Goal: Transaction & Acquisition: Purchase product/service

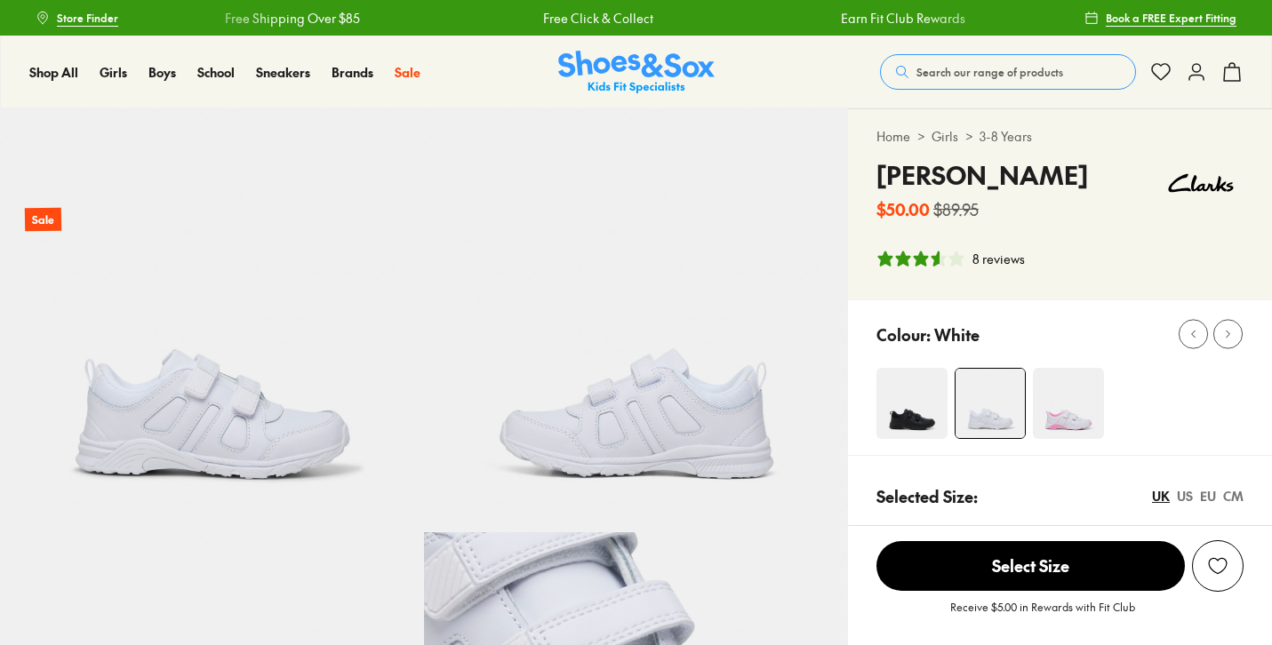
select select "*"
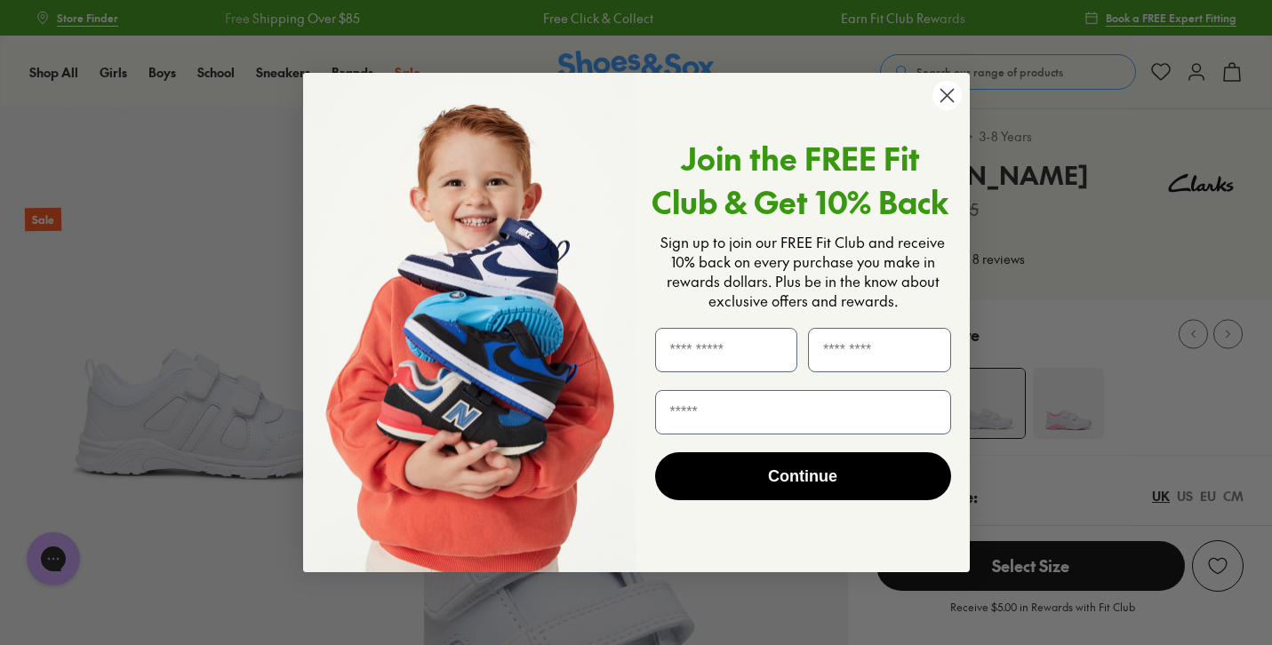
click at [946, 92] on circle "Close dialog" at bounding box center [945, 95] width 29 height 29
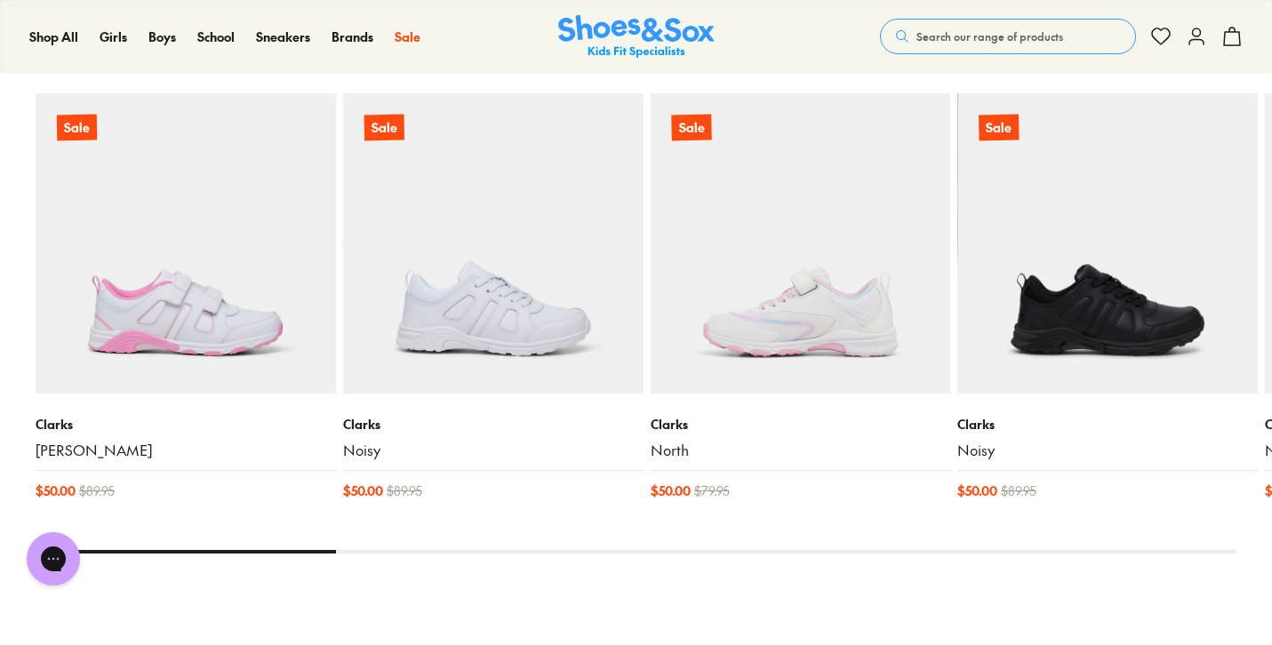
scroll to position [1892, 0]
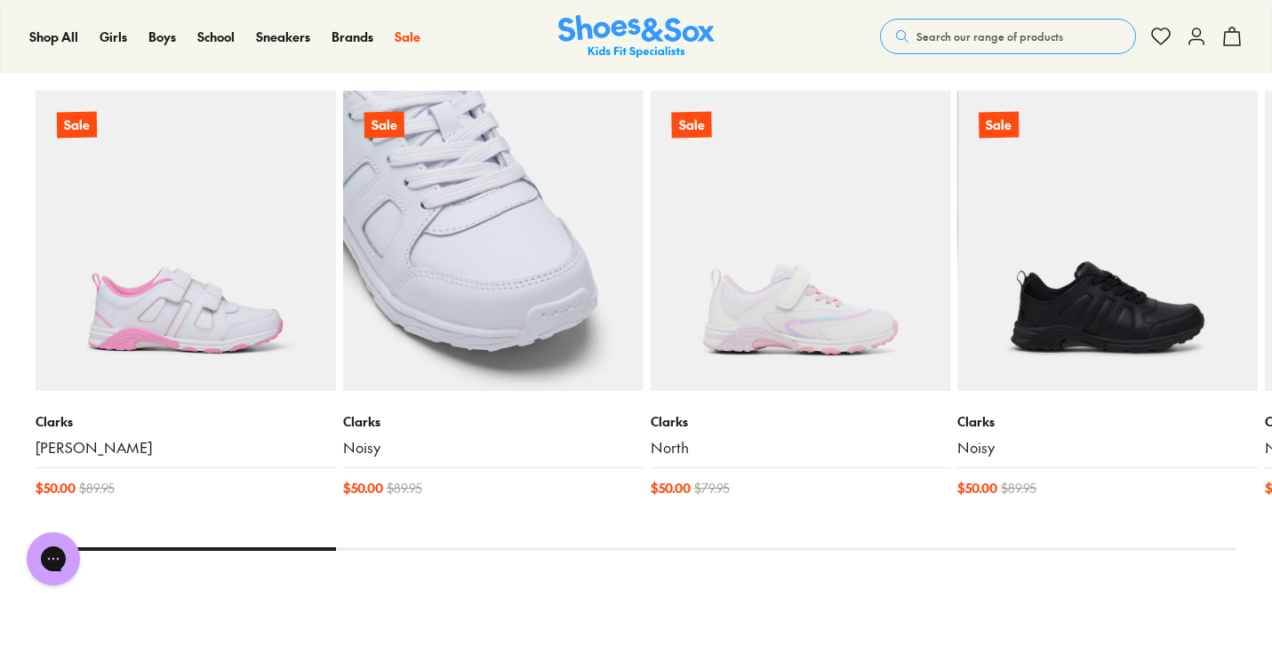
click at [586, 345] on img at bounding box center [493, 241] width 300 height 300
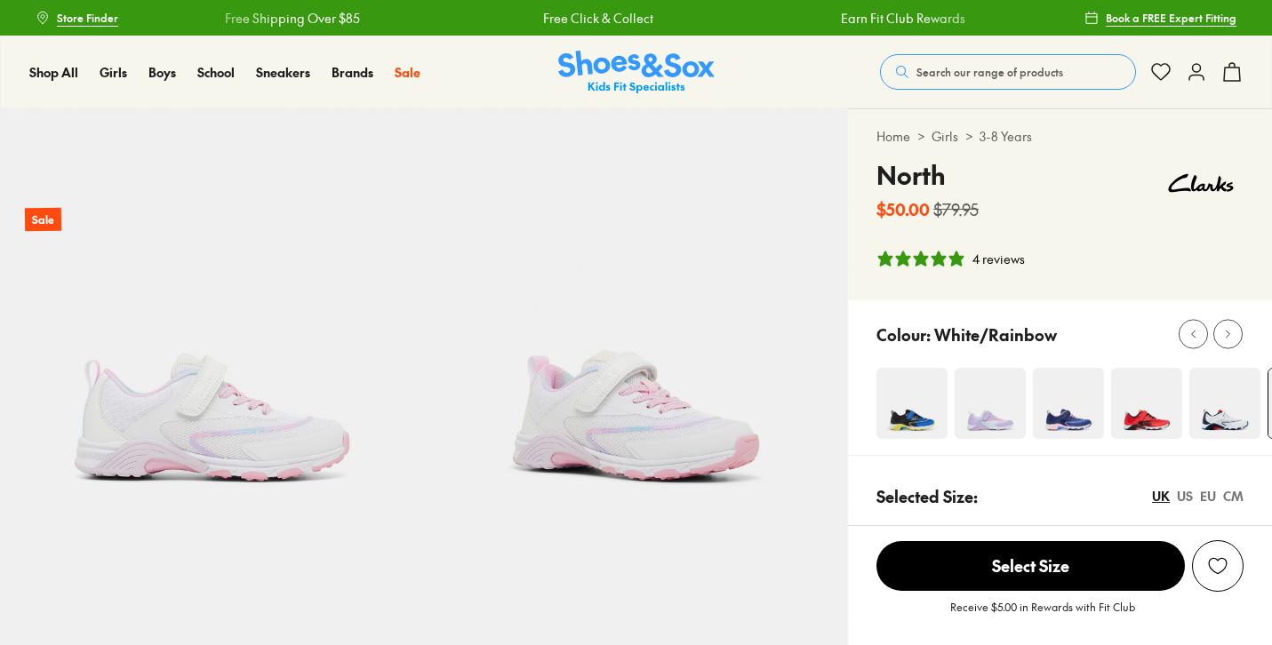
select select "*"
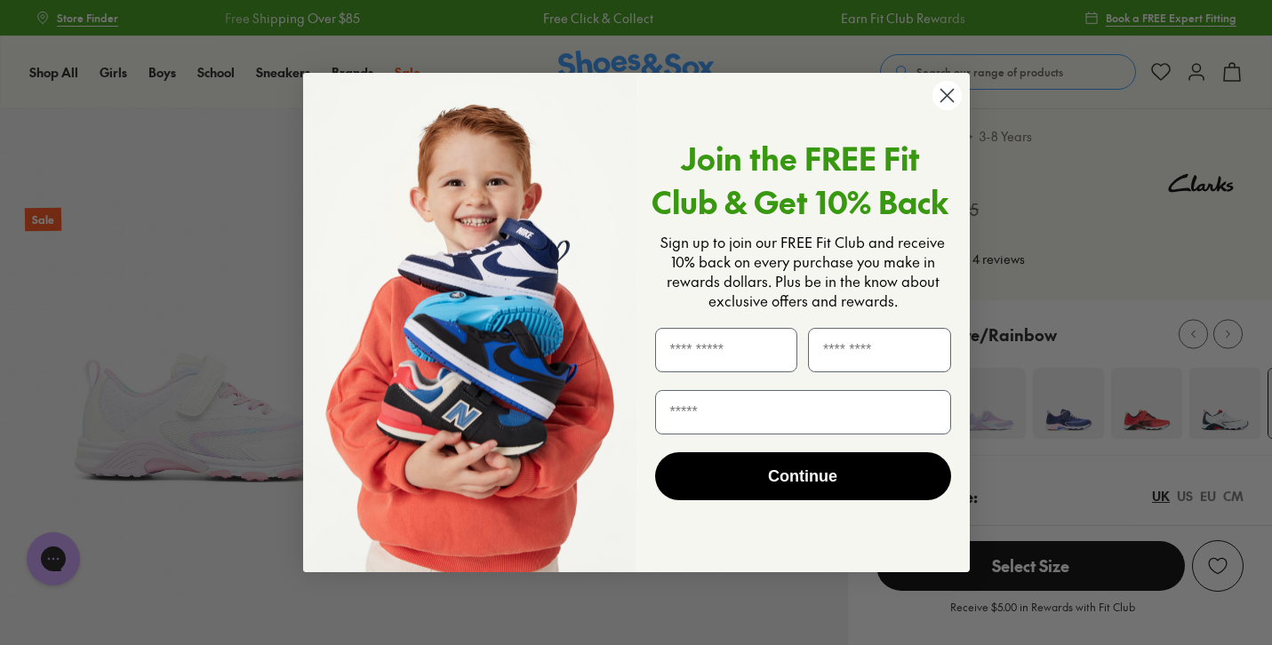
scroll to position [4, 0]
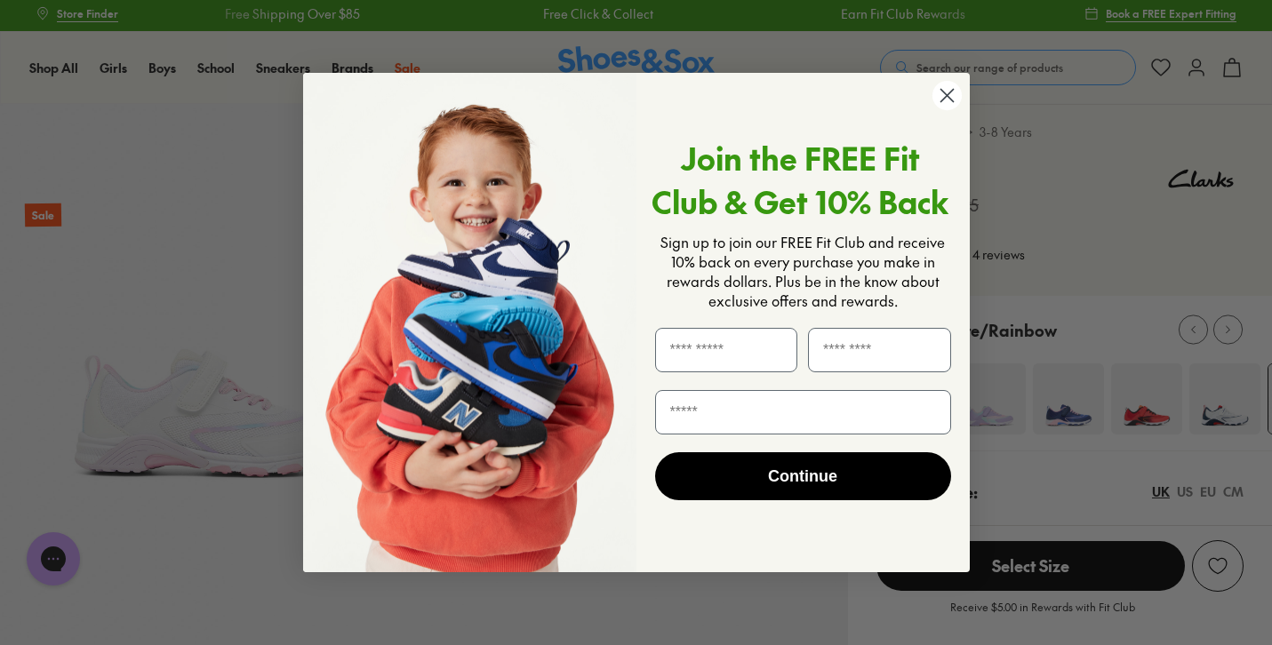
click at [956, 90] on circle "Close dialog" at bounding box center [945, 95] width 29 height 29
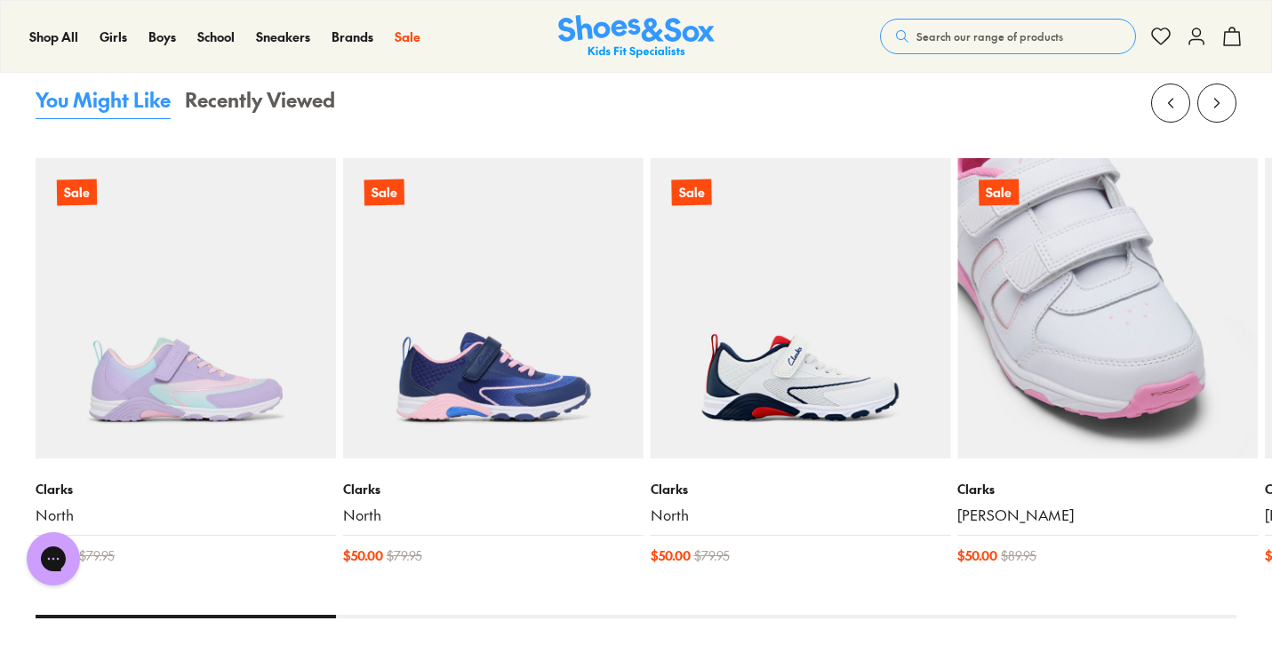
scroll to position [1824, 0]
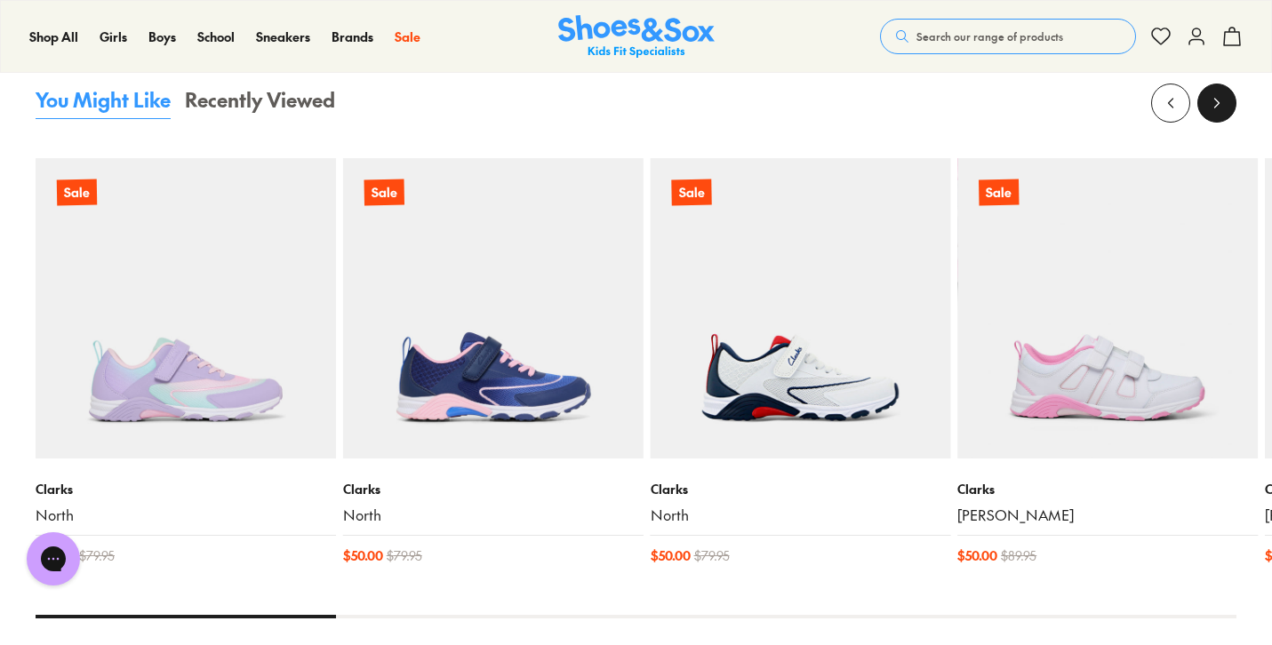
click at [1202, 107] on button at bounding box center [1216, 103] width 39 height 39
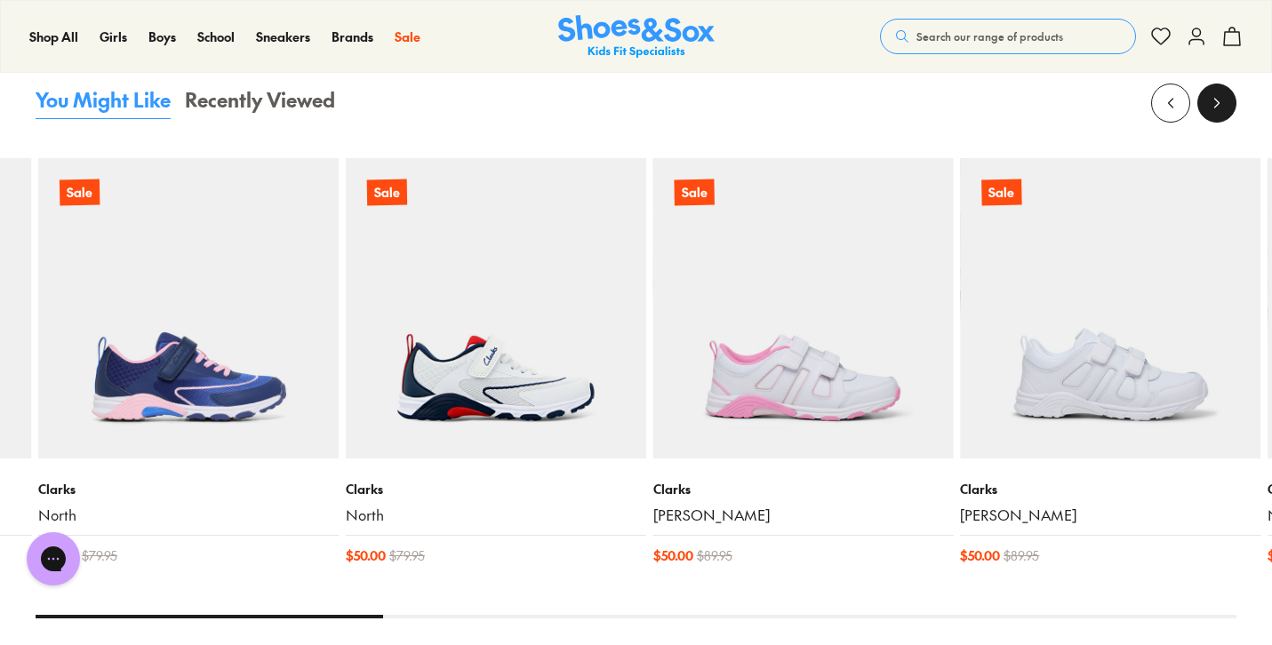
click at [1202, 107] on button at bounding box center [1216, 103] width 39 height 39
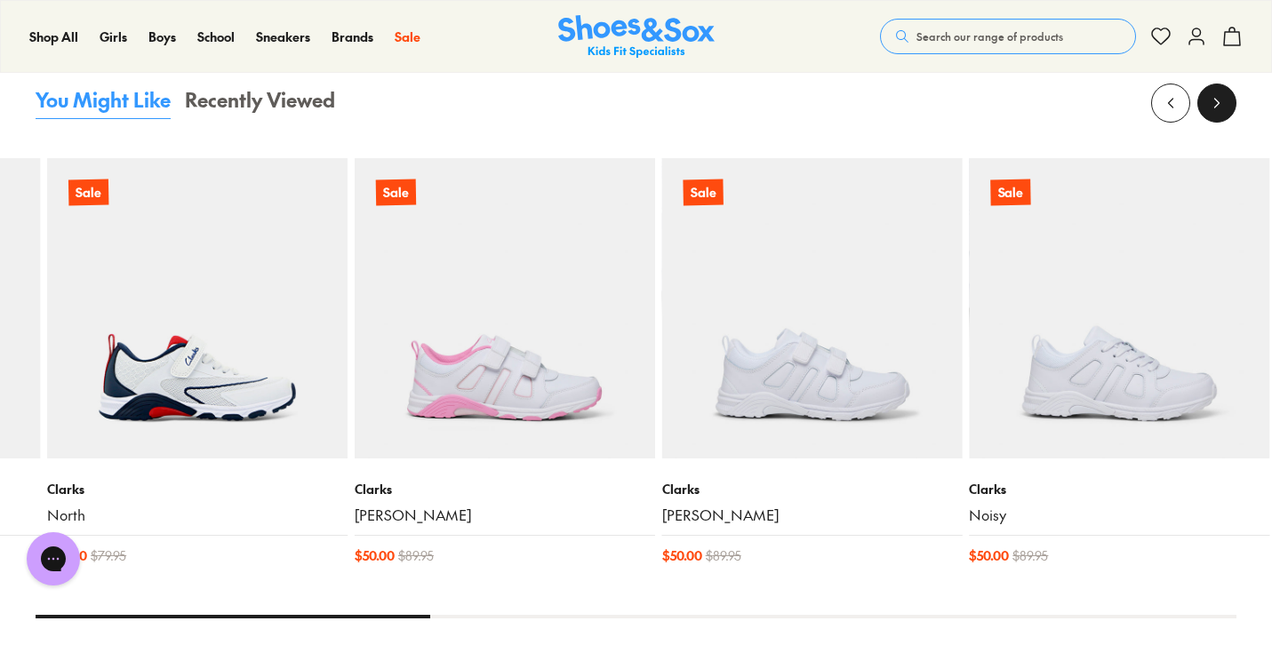
click at [1202, 107] on button at bounding box center [1216, 103] width 39 height 39
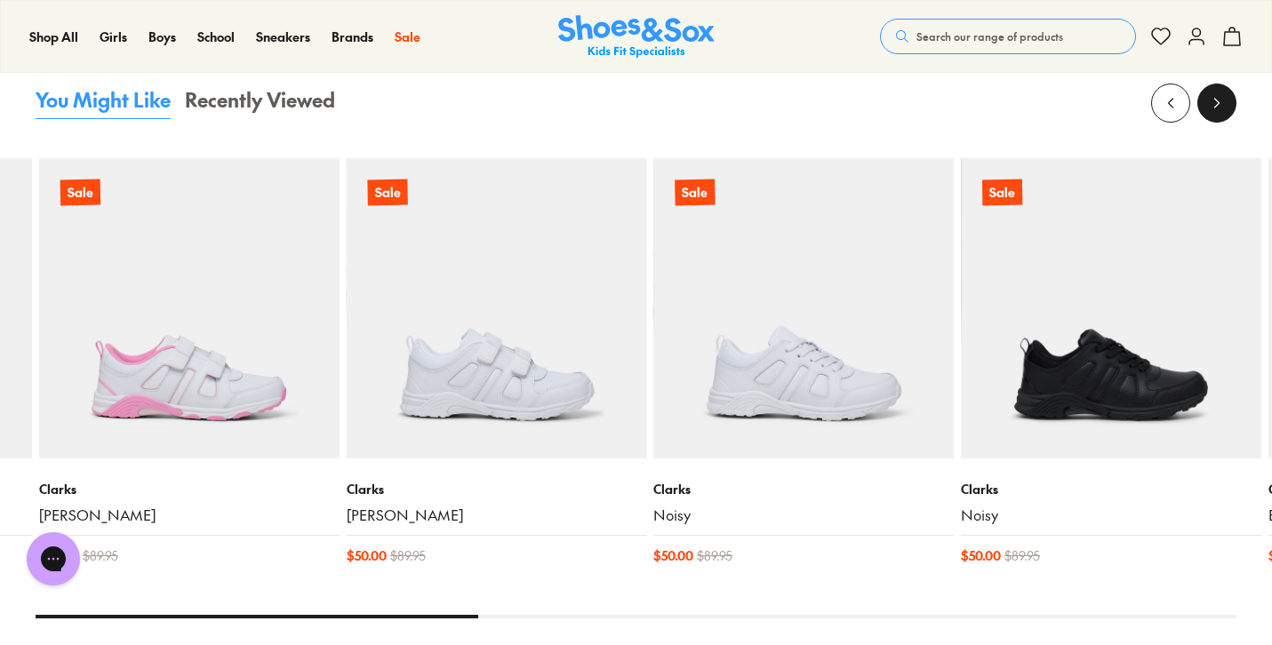
click at [1202, 107] on button at bounding box center [1216, 103] width 39 height 39
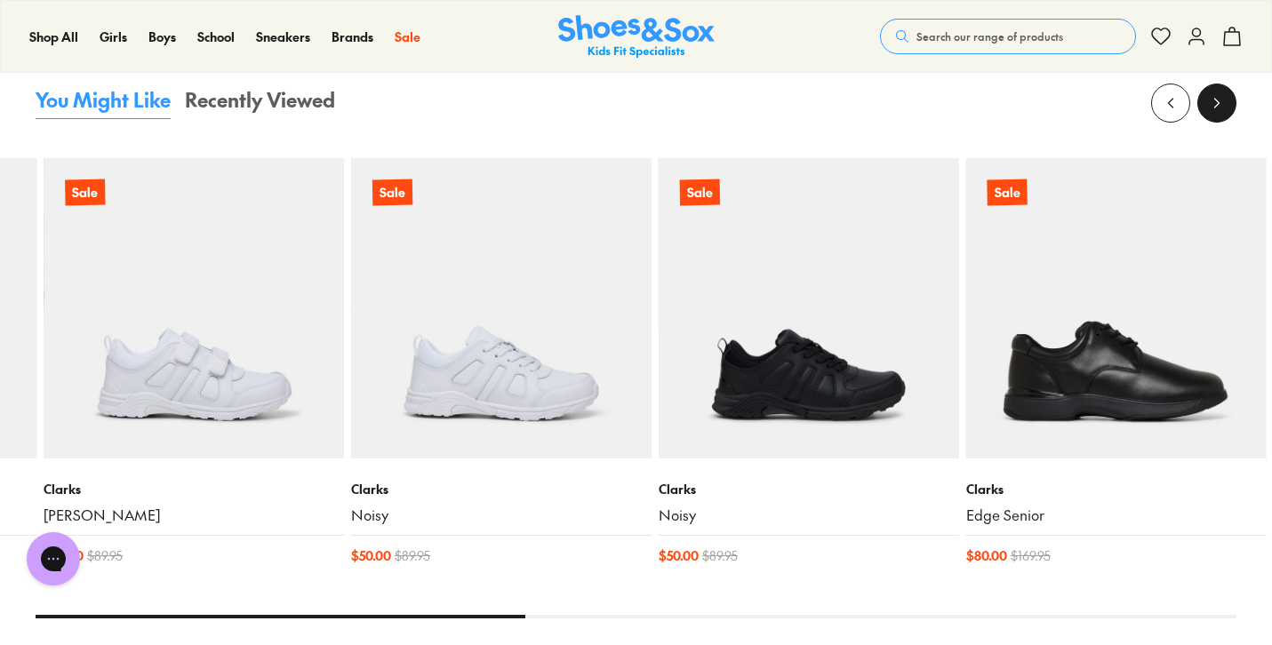
click at [1202, 107] on button at bounding box center [1216, 103] width 39 height 39
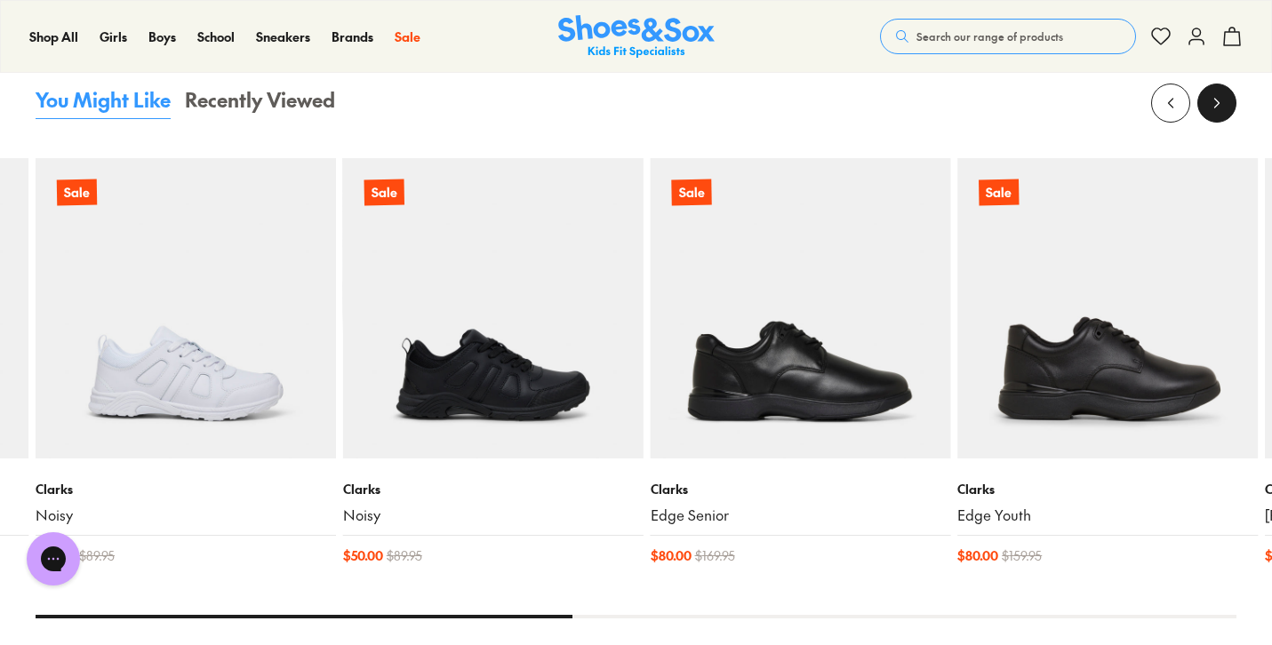
click at [1202, 107] on button at bounding box center [1216, 103] width 39 height 39
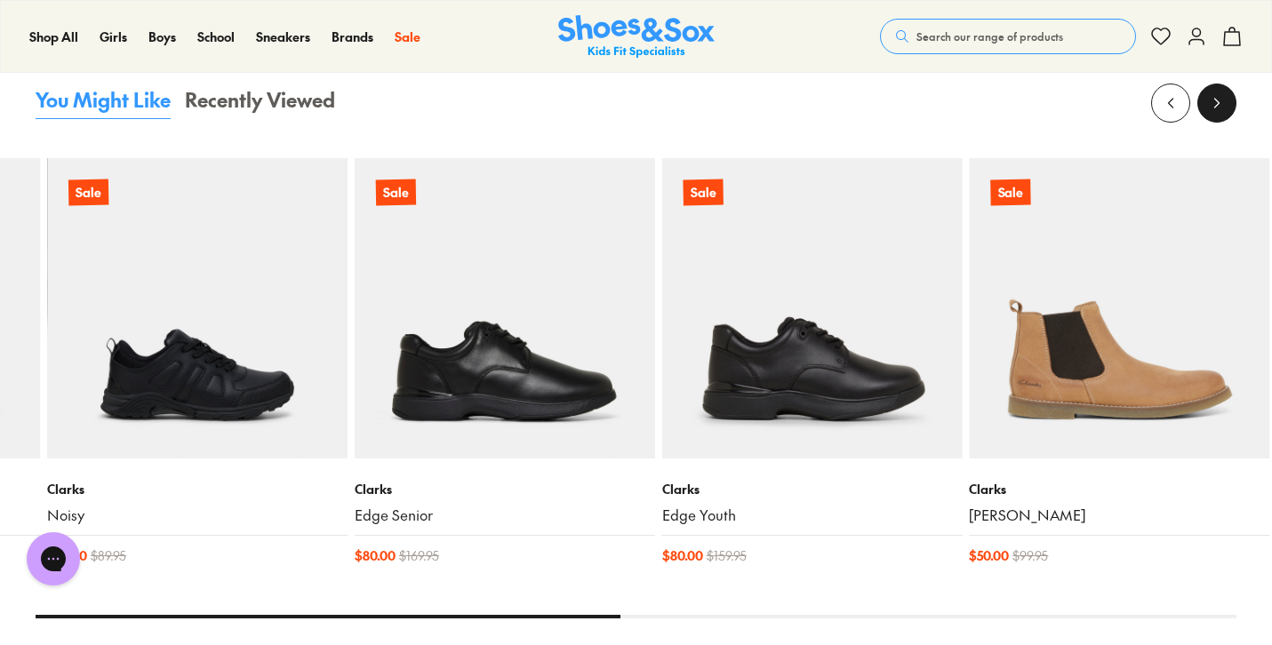
click at [1202, 107] on button at bounding box center [1216, 103] width 39 height 39
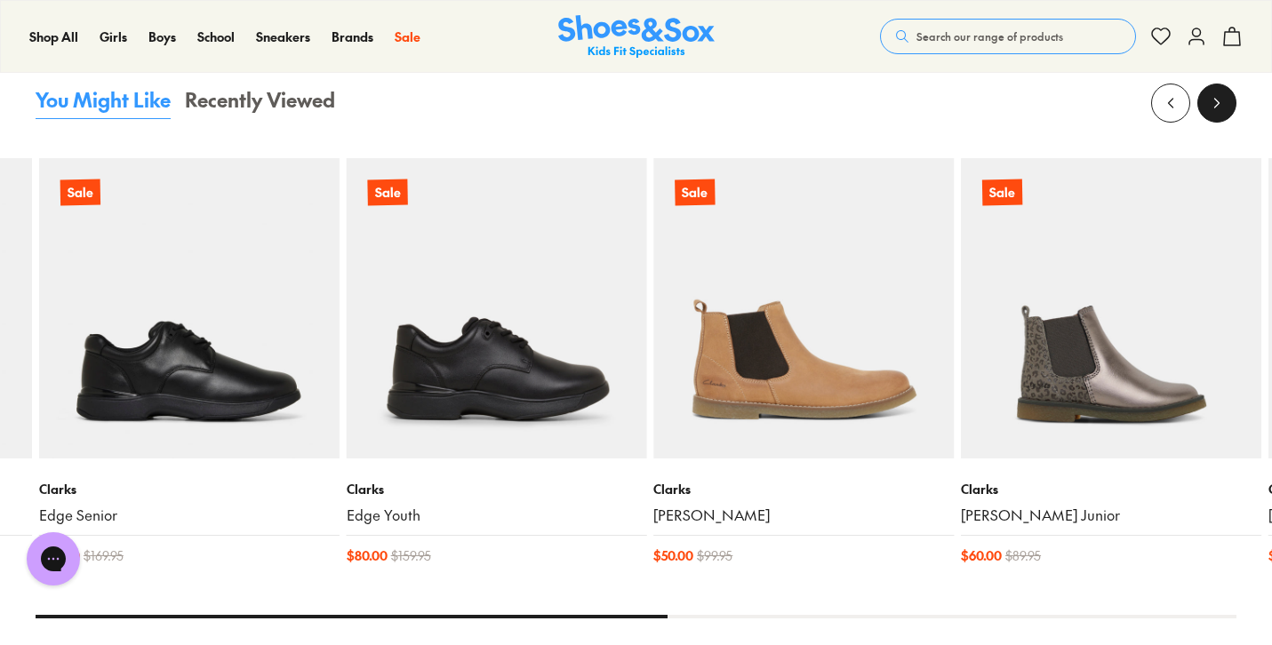
click at [1202, 107] on button at bounding box center [1216, 103] width 39 height 39
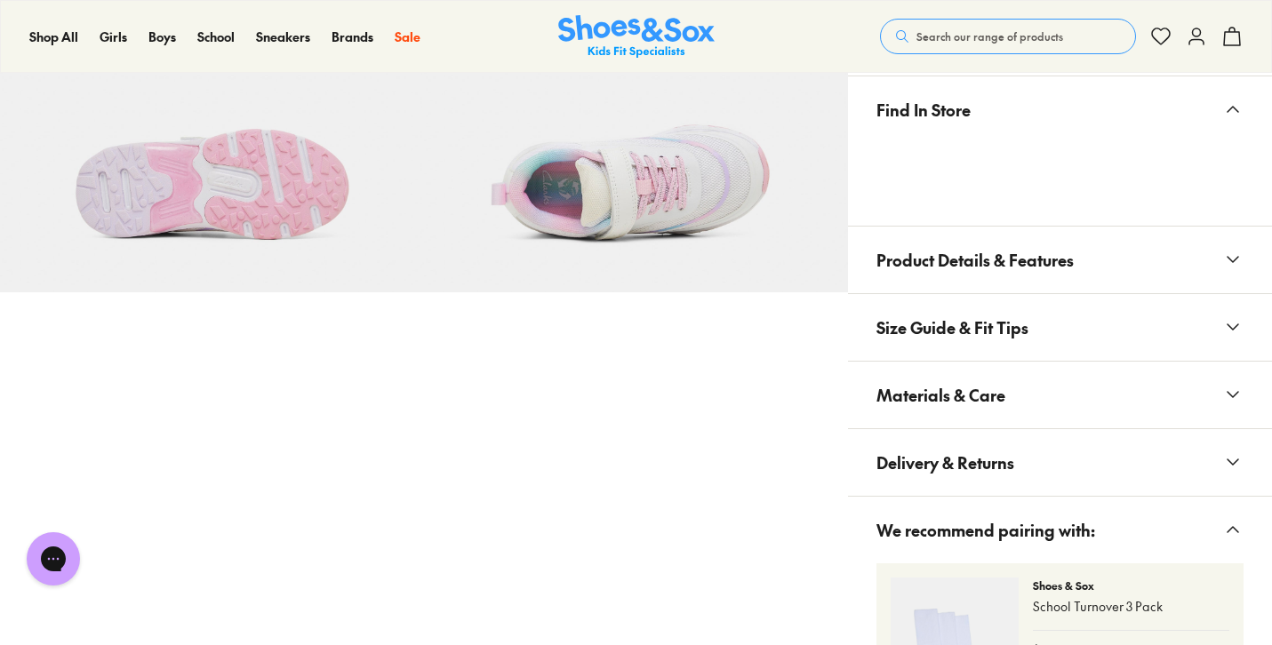
scroll to position [987, 0]
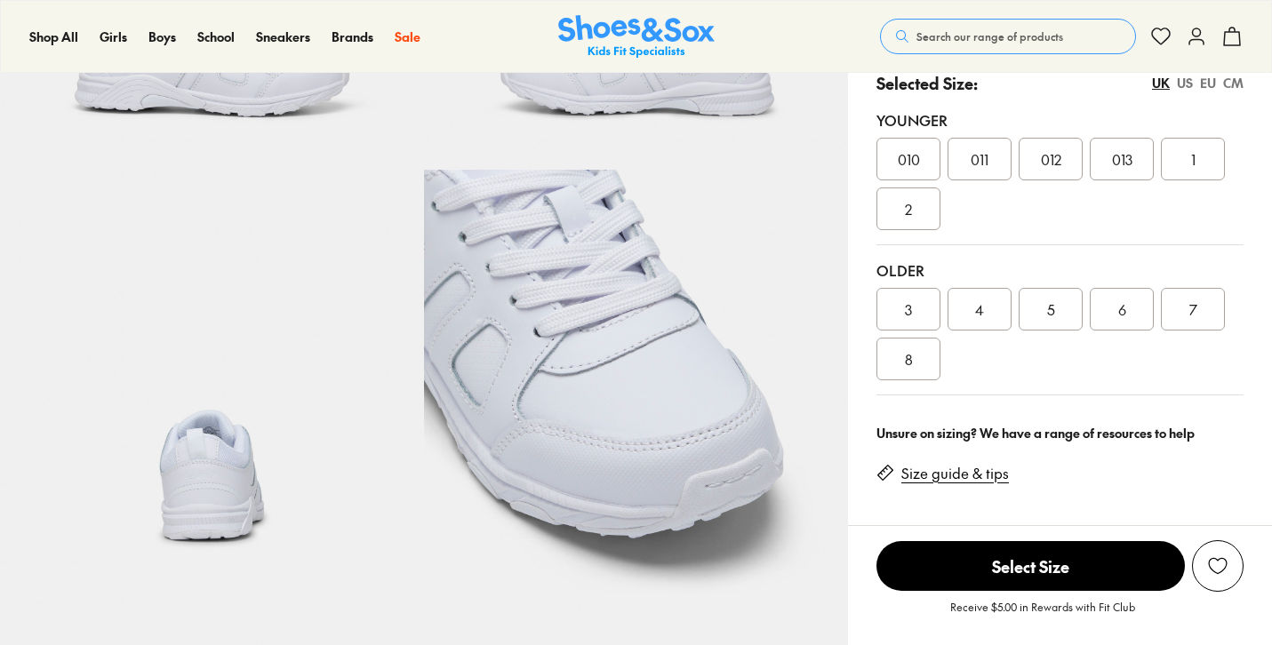
select select "*"
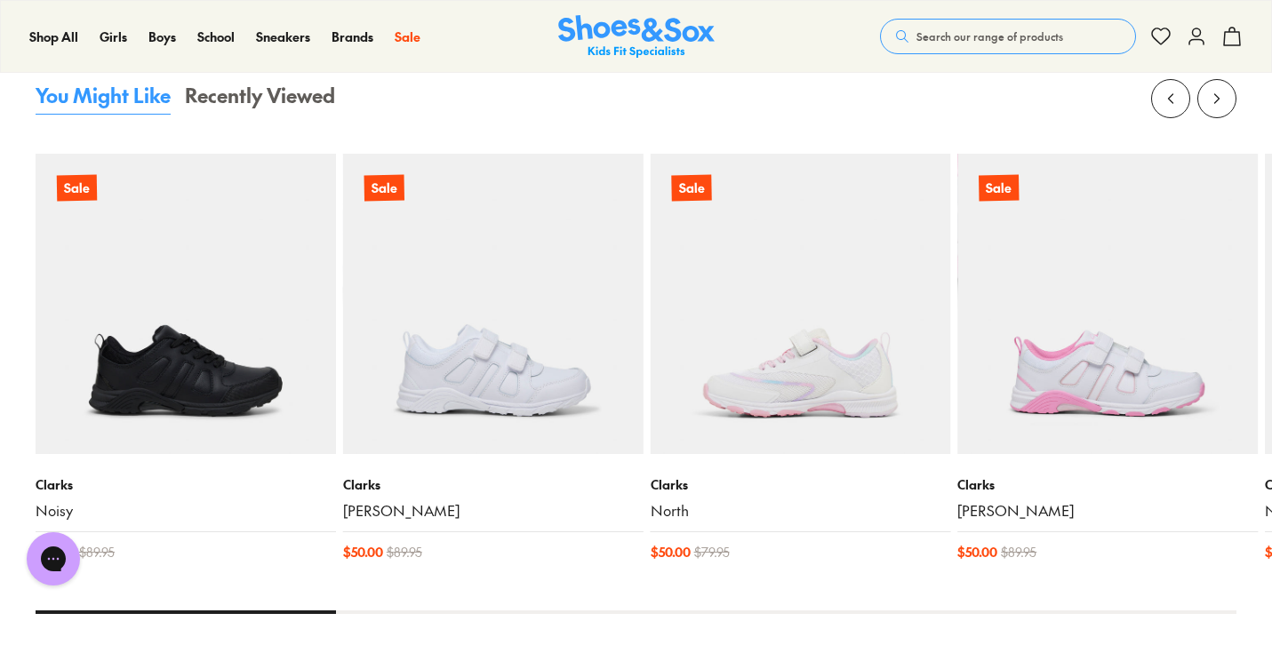
scroll to position [1783, 0]
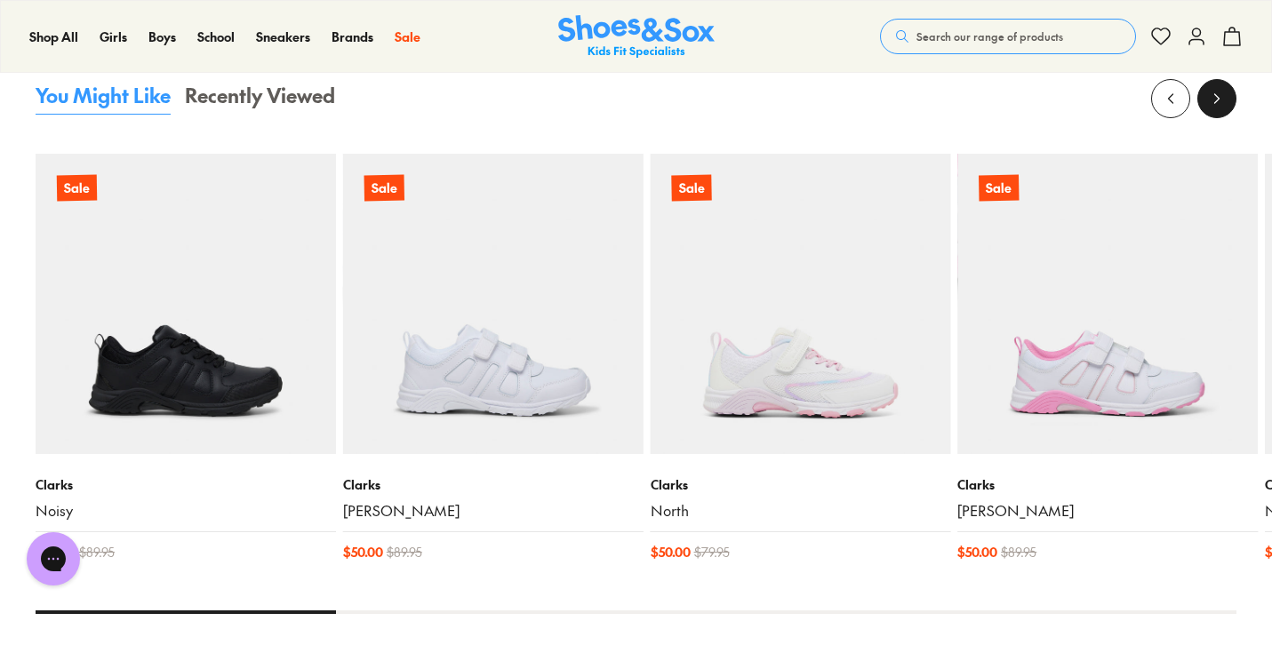
click at [1216, 102] on icon at bounding box center [1217, 99] width 18 height 18
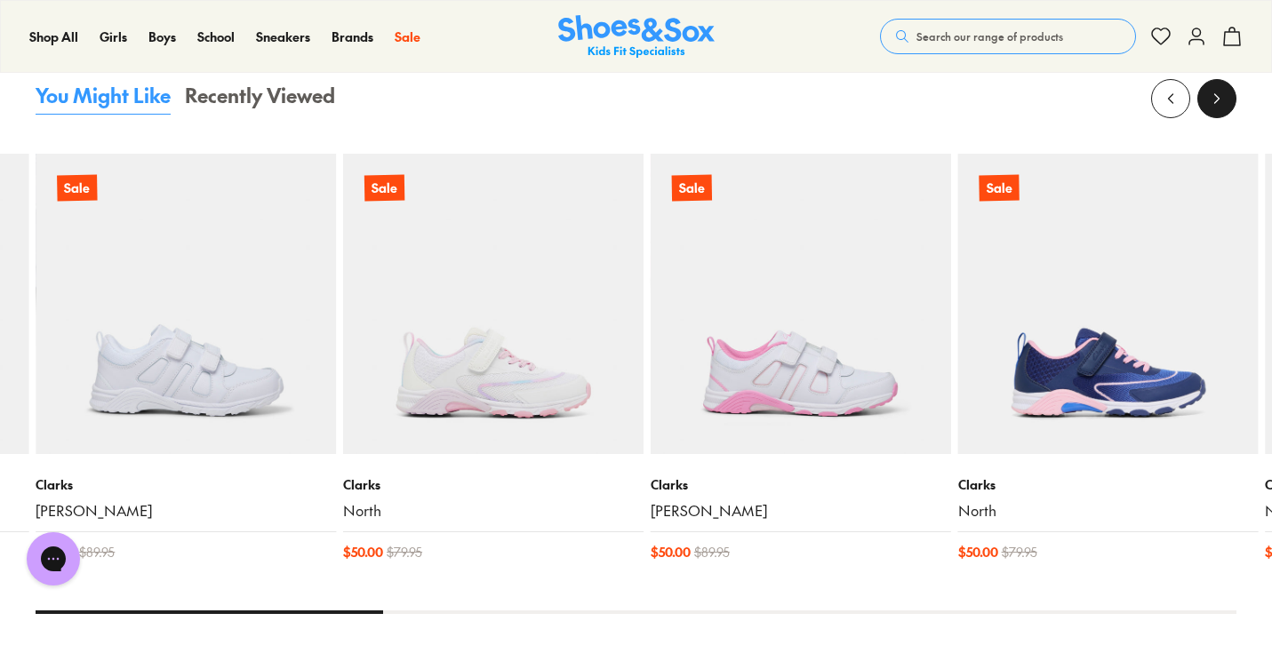
click at [1216, 102] on icon at bounding box center [1217, 99] width 18 height 18
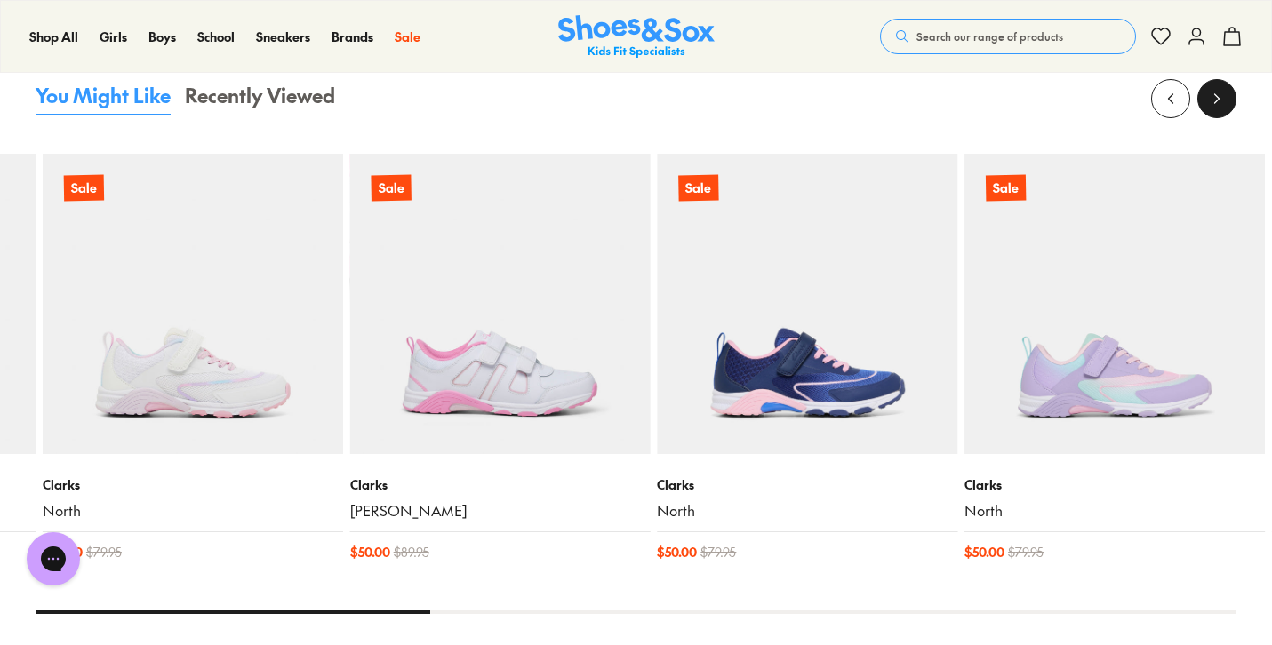
click at [1216, 102] on icon at bounding box center [1217, 99] width 18 height 18
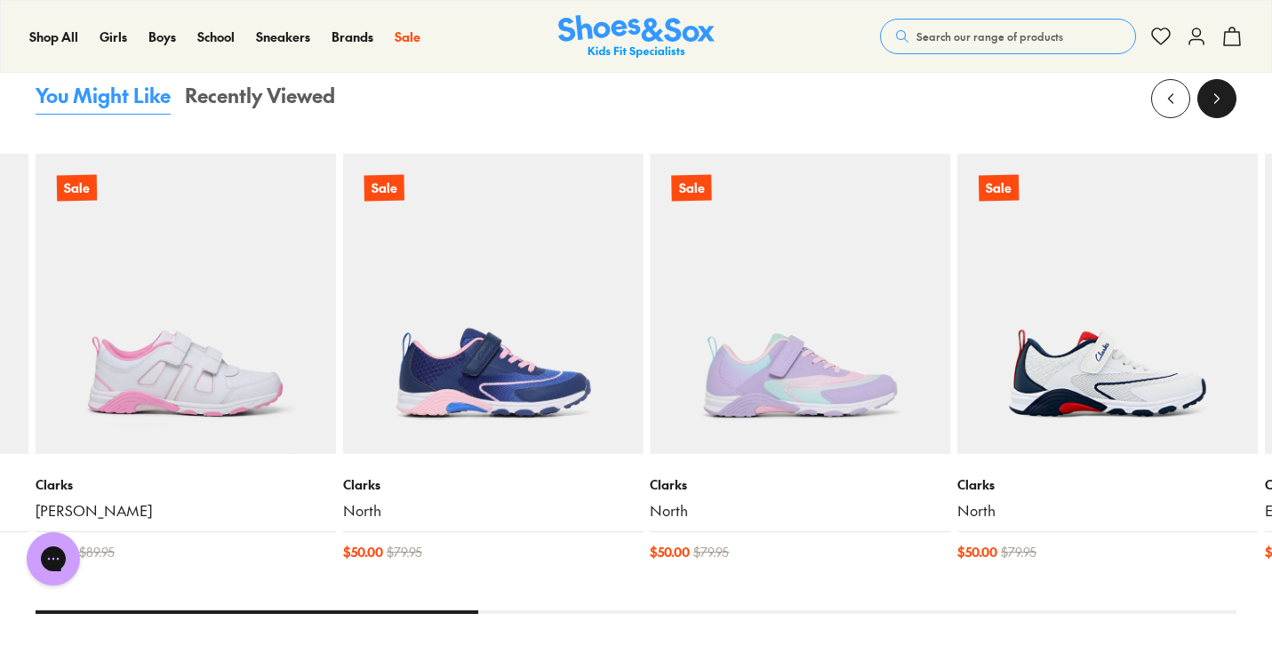
click at [1216, 102] on icon at bounding box center [1217, 99] width 18 height 18
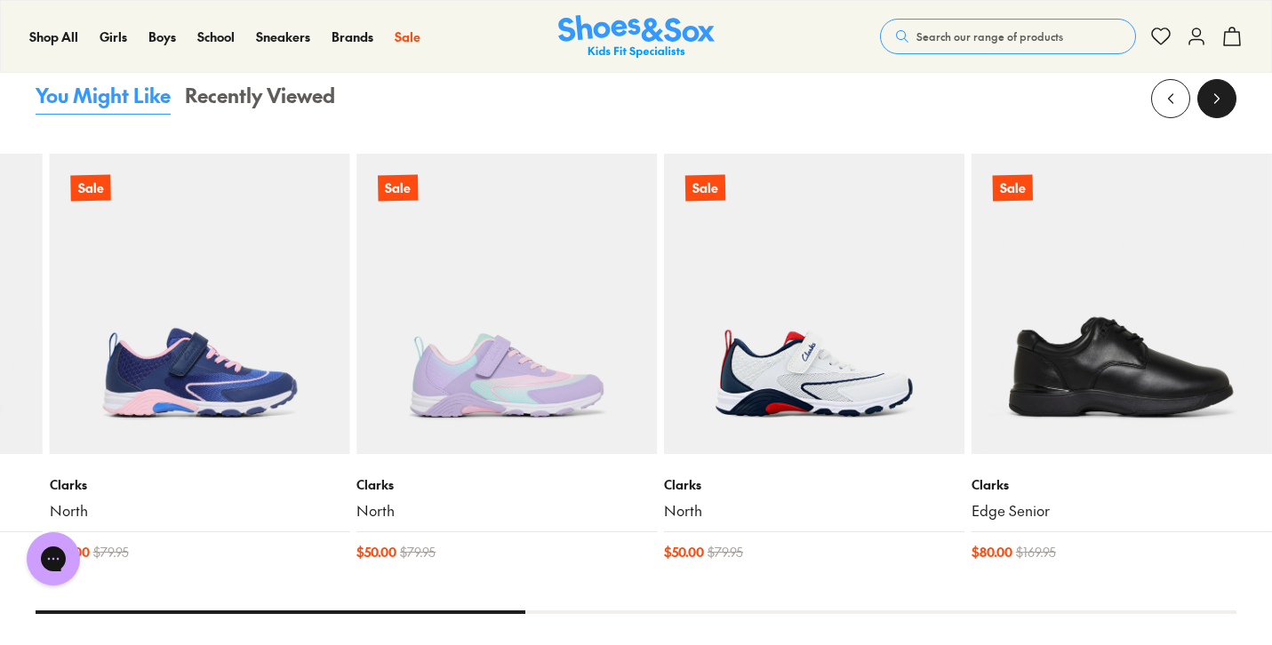
click at [1216, 102] on icon at bounding box center [1217, 99] width 18 height 18
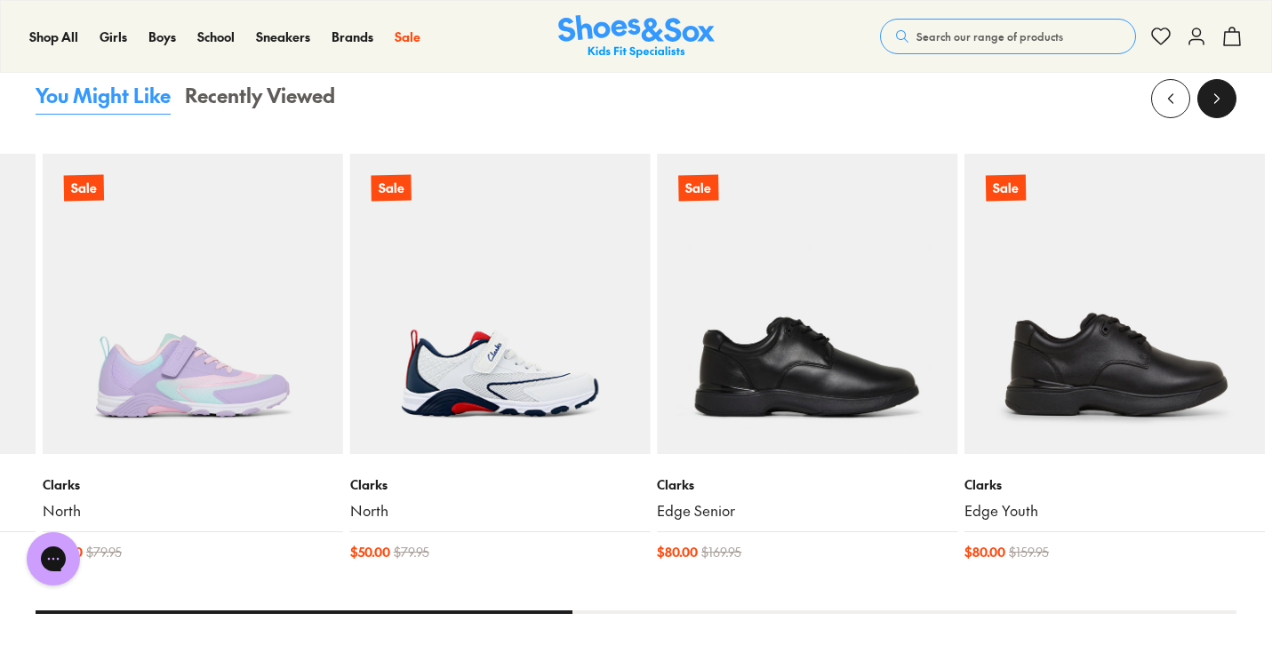
click at [1216, 102] on icon at bounding box center [1217, 99] width 18 height 18
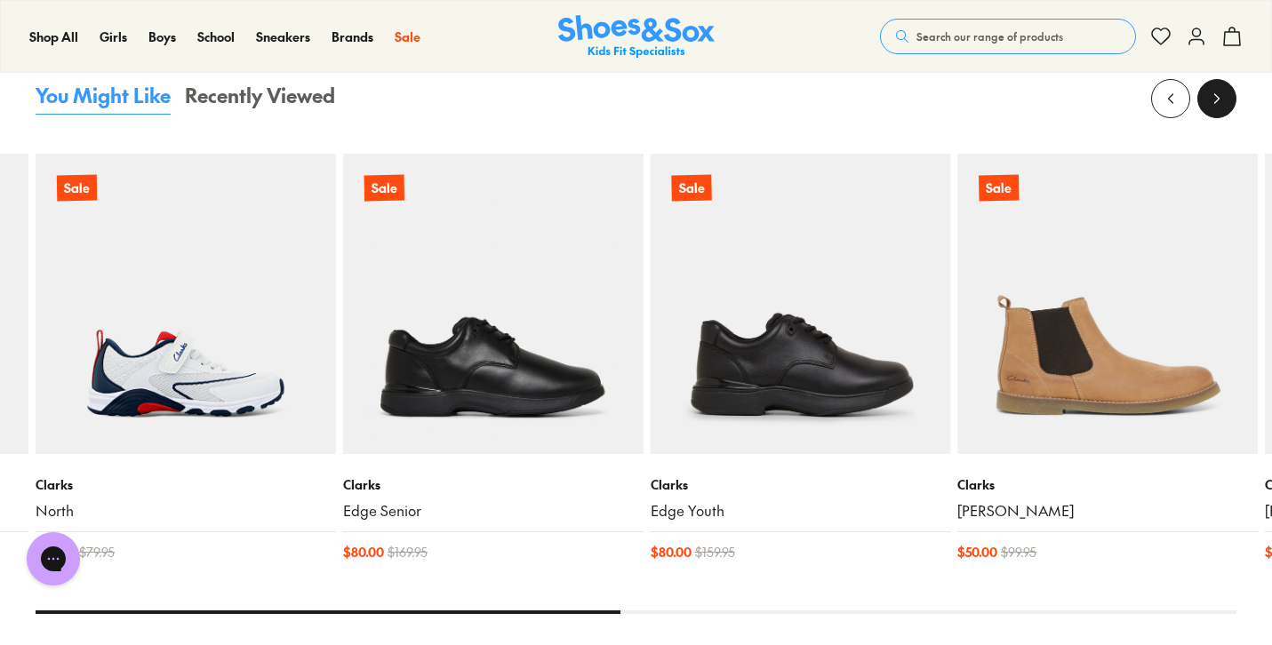
click at [1216, 102] on icon at bounding box center [1217, 99] width 18 height 18
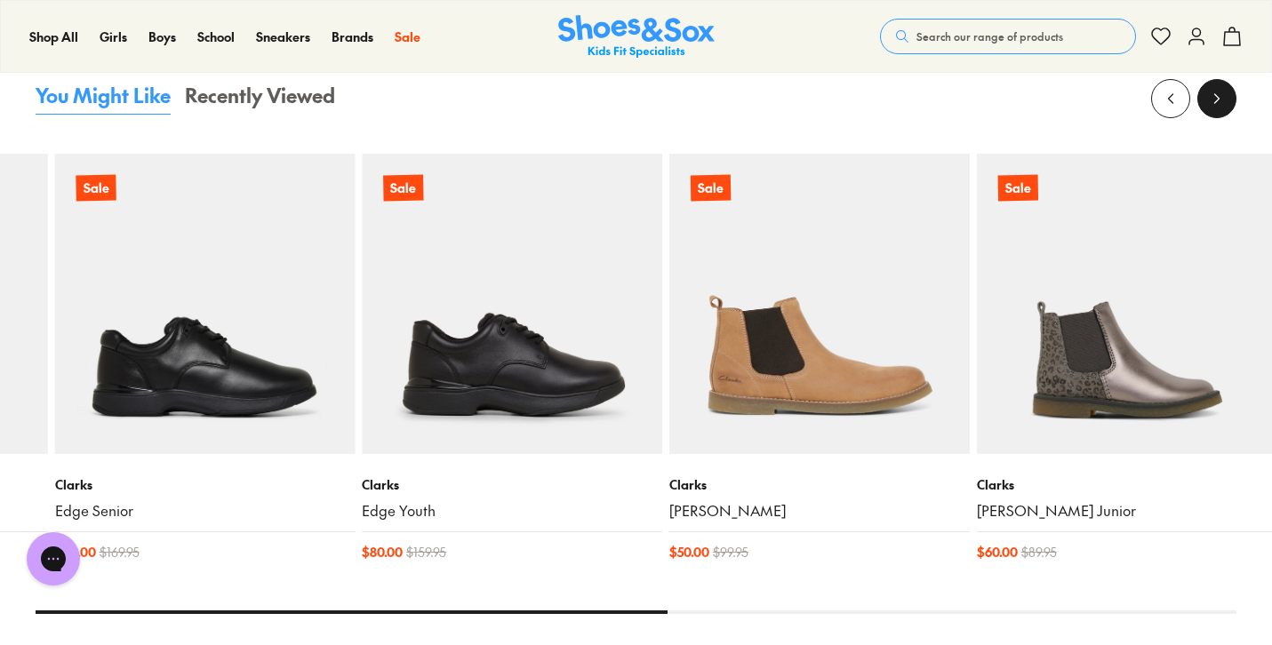
click at [1216, 102] on icon at bounding box center [1217, 99] width 18 height 18
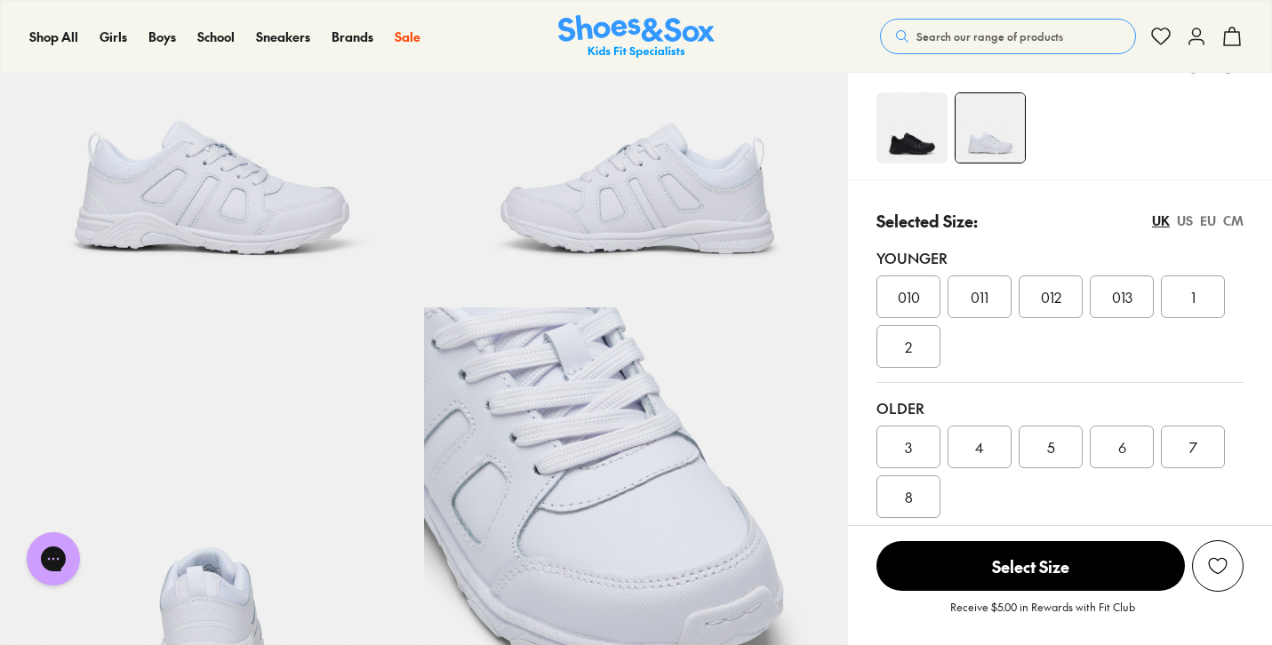
scroll to position [331, 0]
